Goal: Understand process/instructions: Learn how to perform a task or action

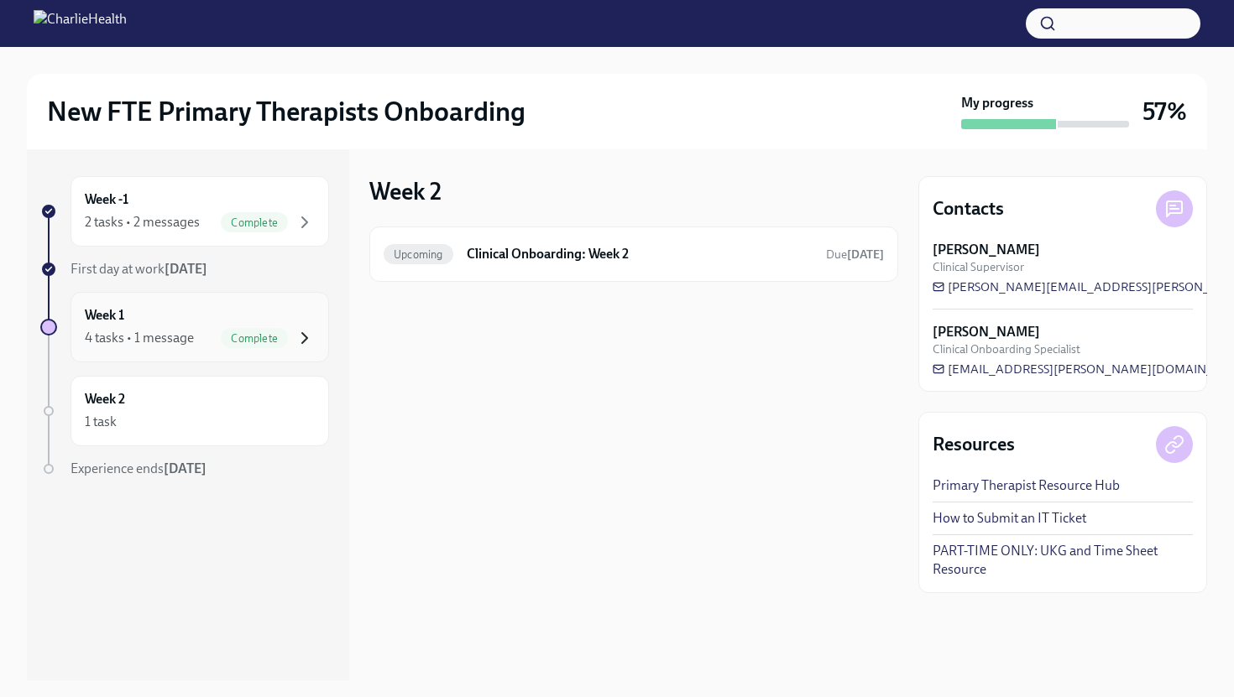
click at [307, 347] on icon "button" at bounding box center [305, 338] width 20 height 20
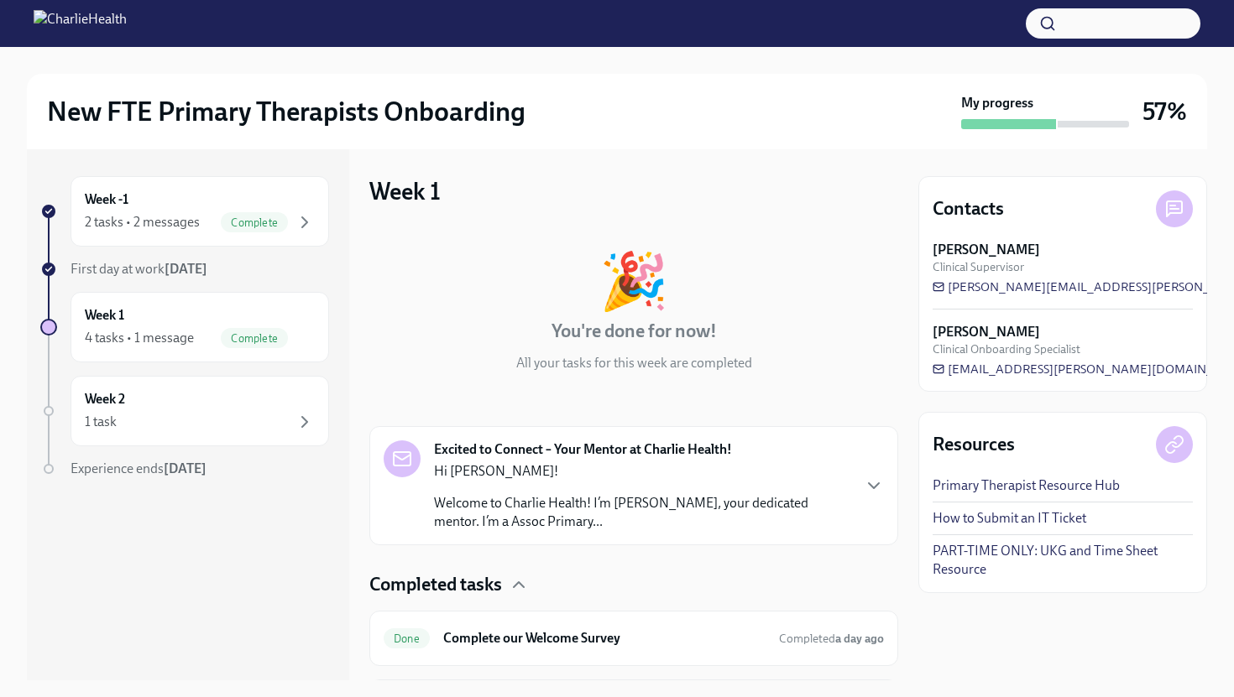
click at [801, 583] on div "Completed tasks" at bounding box center [633, 584] width 529 height 25
click at [864, 485] on icon "button" at bounding box center [874, 486] width 20 height 20
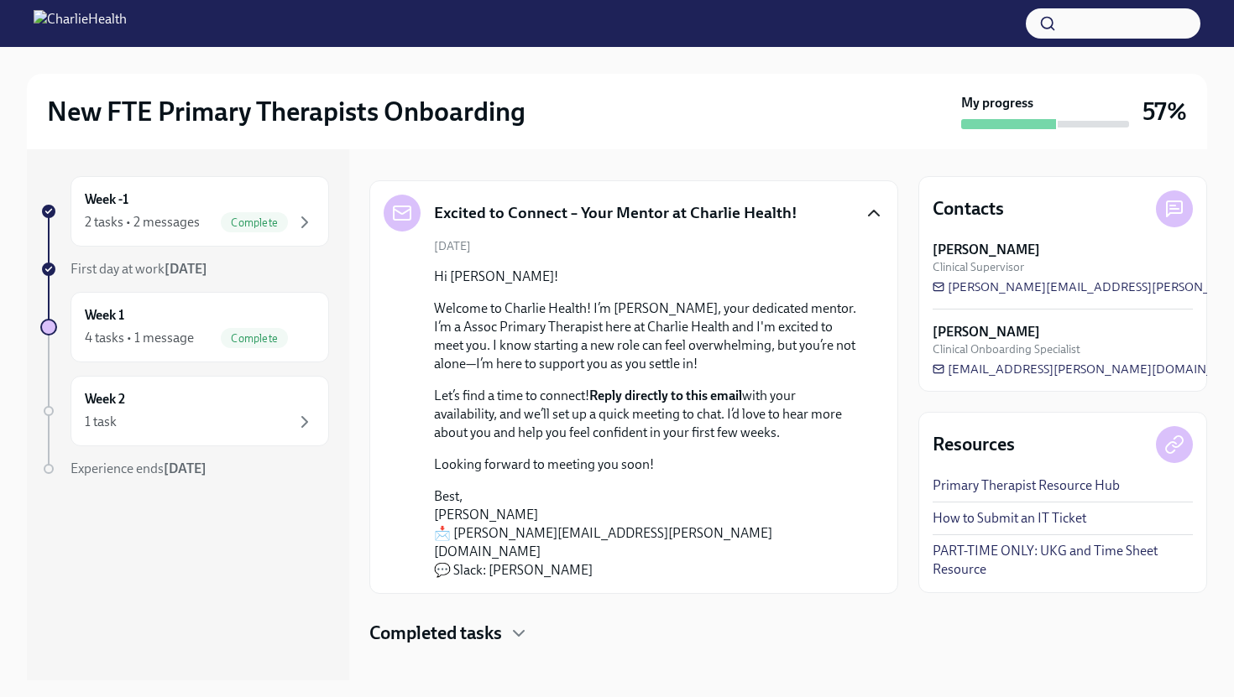
scroll to position [247, 0]
click at [300, 420] on icon "button" at bounding box center [305, 422] width 20 height 20
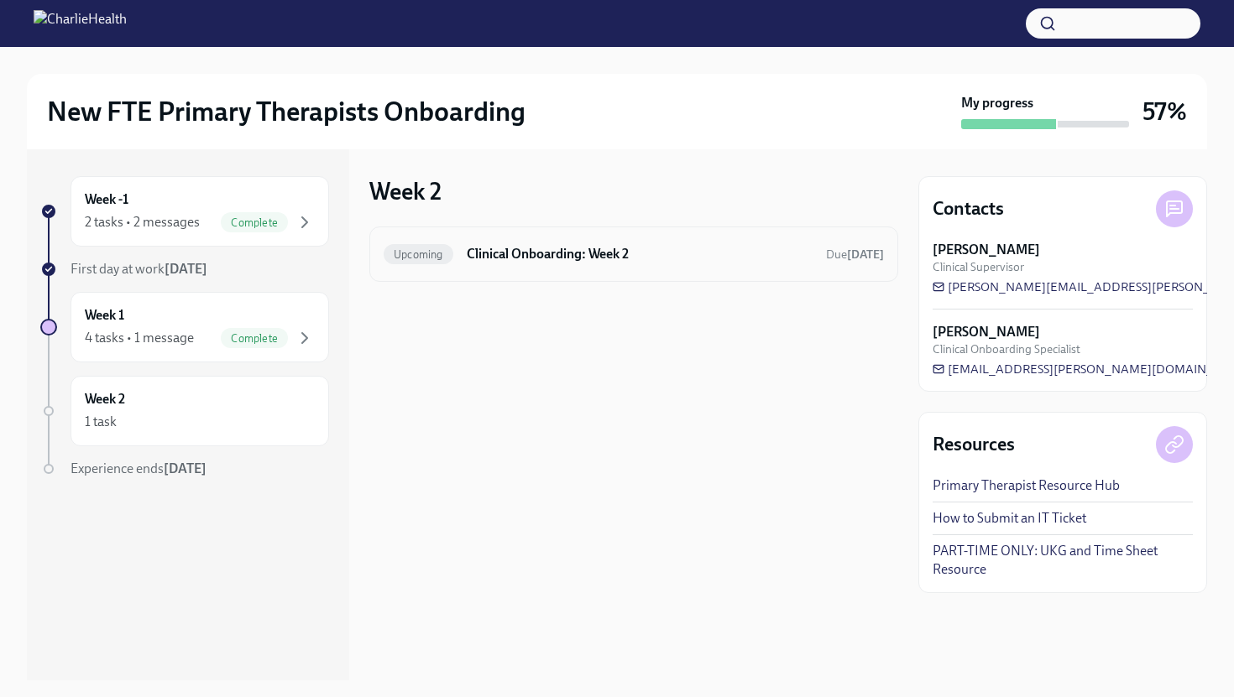
click at [561, 249] on h6 "Clinical Onboarding: Week 2" at bounding box center [640, 254] width 346 height 18
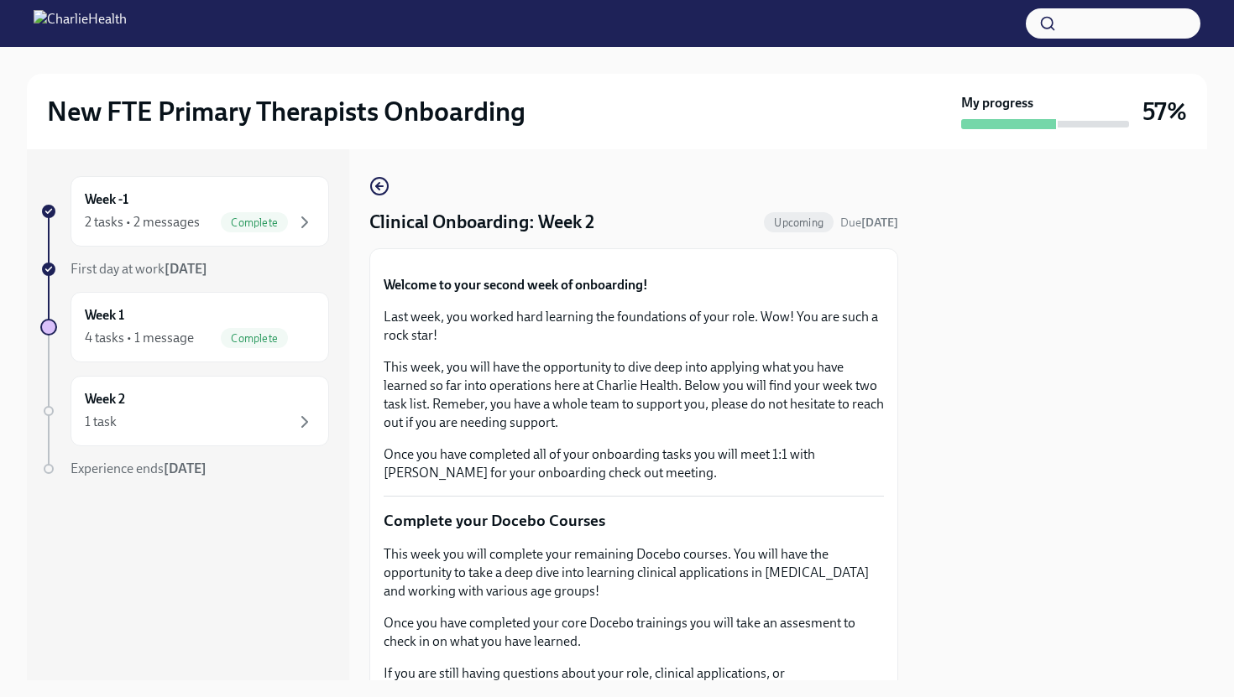
click at [832, 263] on button "Zoom image" at bounding box center [634, 263] width 500 height 0
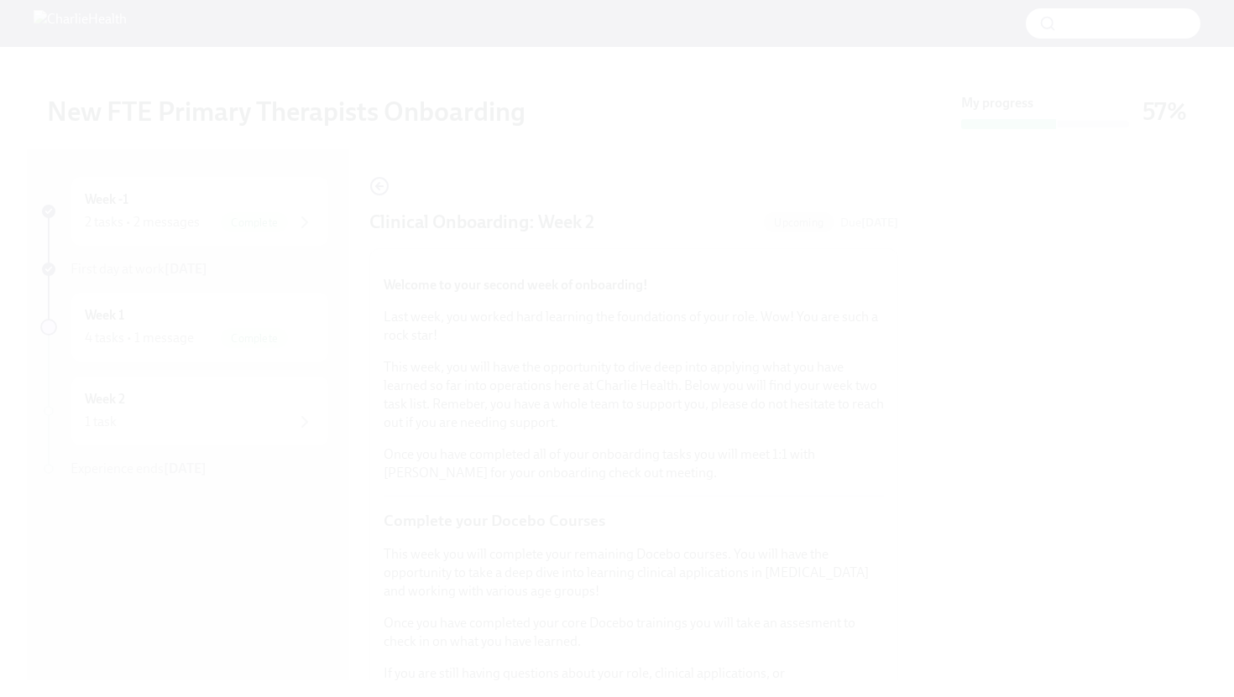
click at [832, 396] on button "Unzoom image" at bounding box center [617, 348] width 1234 height 697
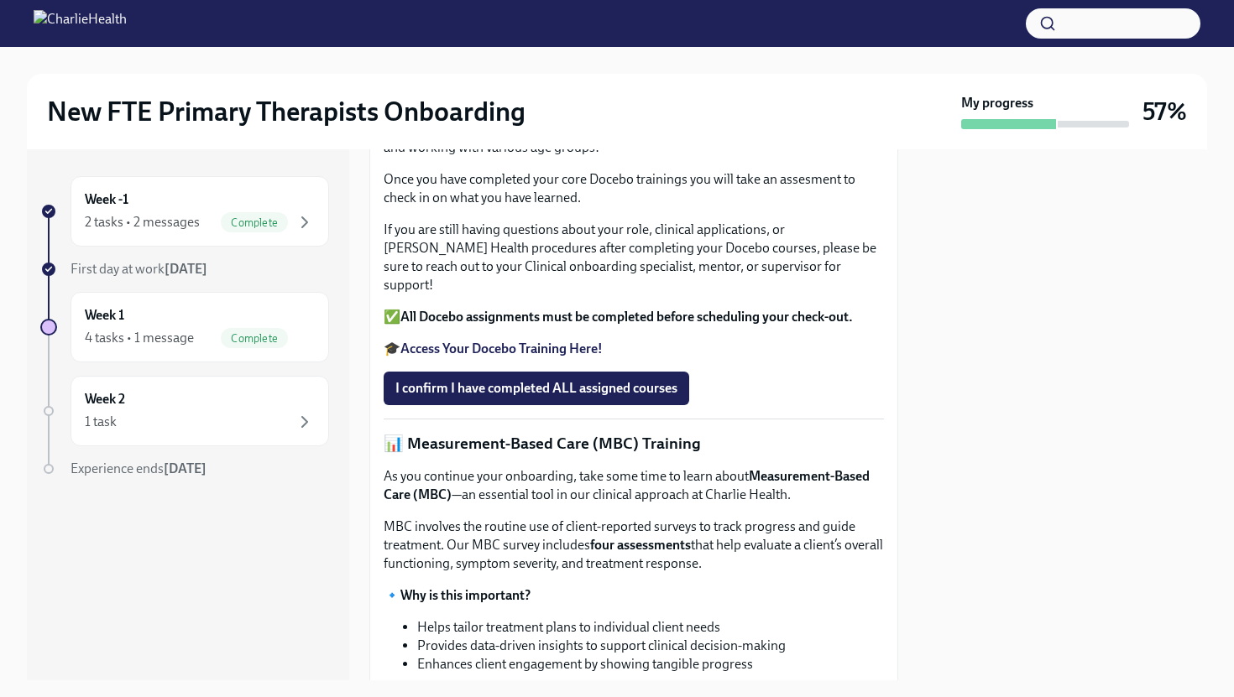
scroll to position [470, 0]
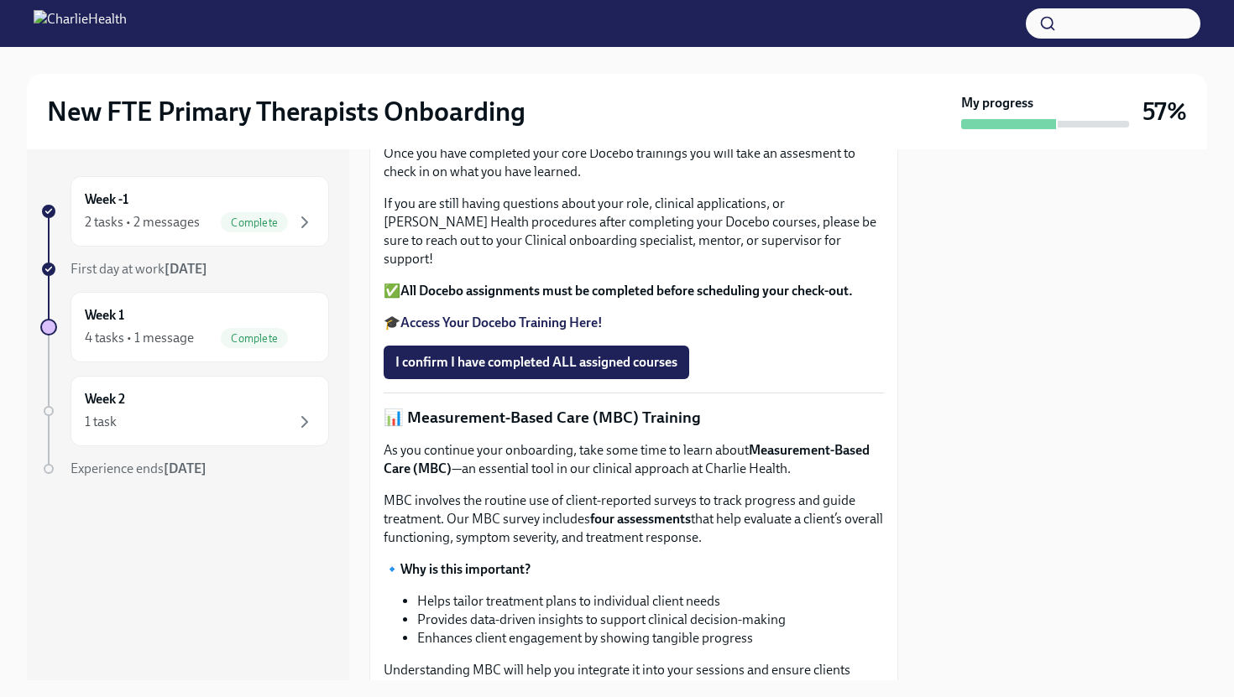
click at [561, 331] on strong "Access Your Docebo Training Here!" at bounding box center [501, 323] width 202 height 16
